Goal: Task Accomplishment & Management: Use online tool/utility

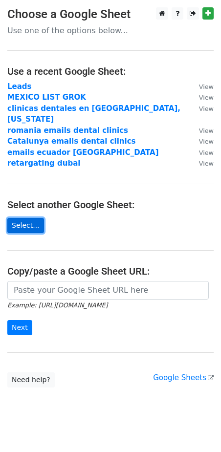
click at [26, 218] on link "Select..." at bounding box center [25, 225] width 37 height 15
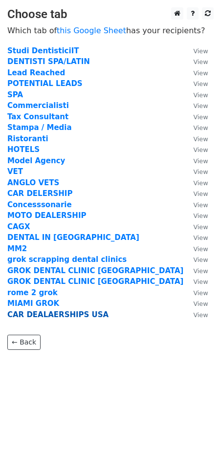
click at [40, 318] on strong "CAR DEALAERSHIPS USA" at bounding box center [57, 315] width 101 height 9
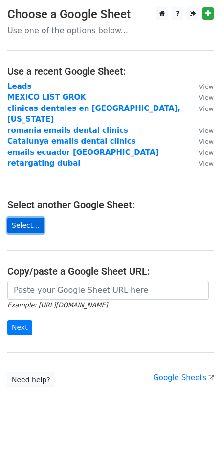
click at [29, 218] on link "Select..." at bounding box center [25, 225] width 37 height 15
click at [34, 218] on link "Select..." at bounding box center [25, 225] width 37 height 15
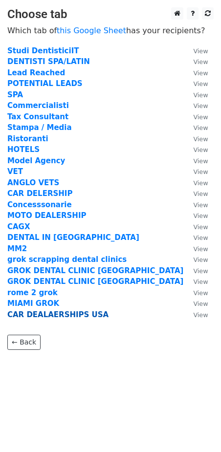
click at [40, 315] on strong "CAR DEALAERSHIPS USA" at bounding box center [57, 315] width 101 height 9
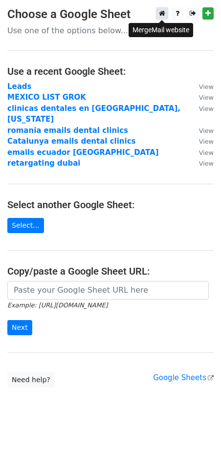
click at [162, 13] on icon at bounding box center [162, 13] width 6 height 7
